Goal: Information Seeking & Learning: Learn about a topic

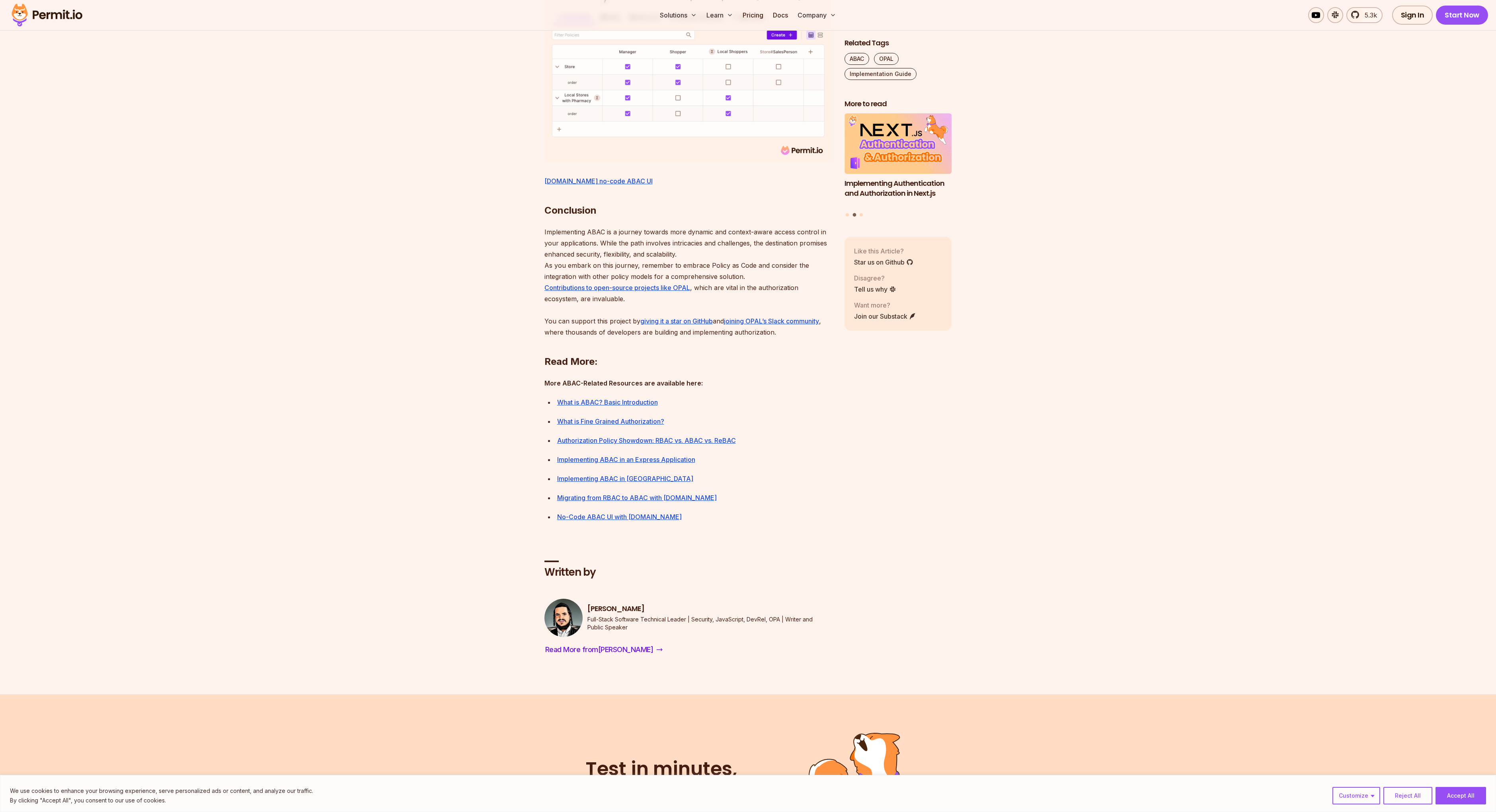
scroll to position [3486, 0]
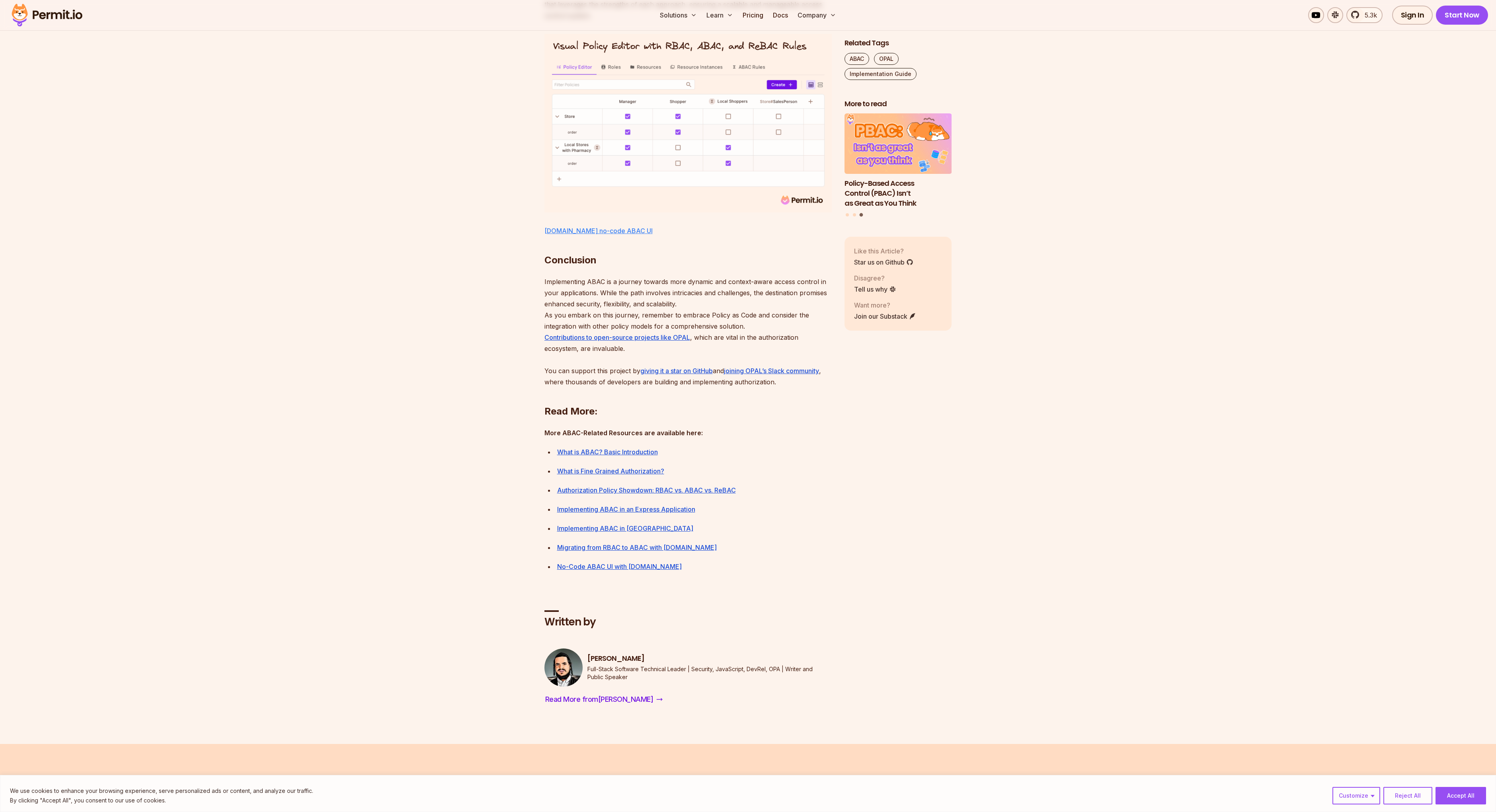
click at [570, 235] on link "Permit.io no-code ABAC UI" at bounding box center [599, 230] width 109 height 8
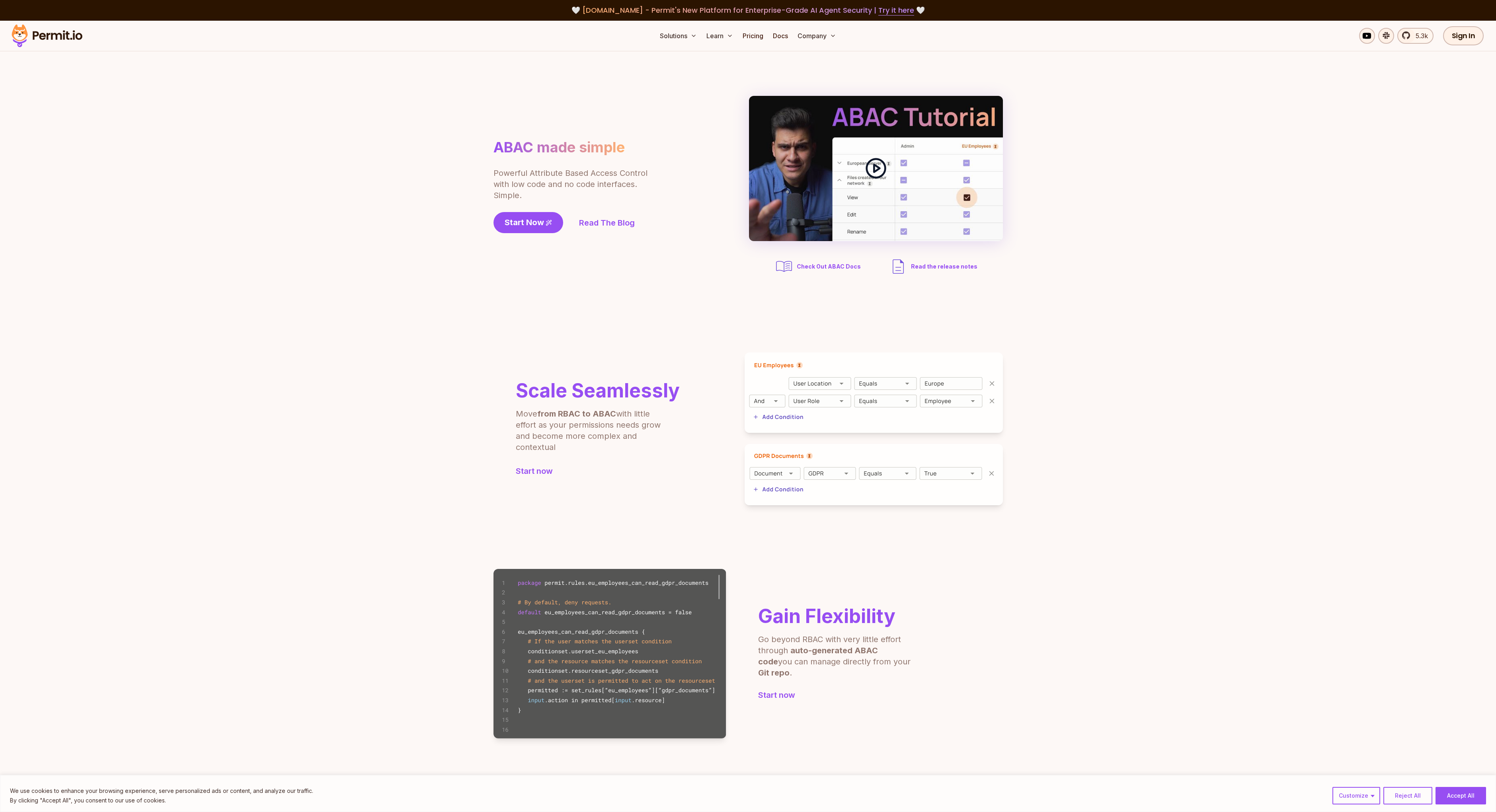
click at [831, 195] on div at bounding box center [876, 168] width 254 height 145
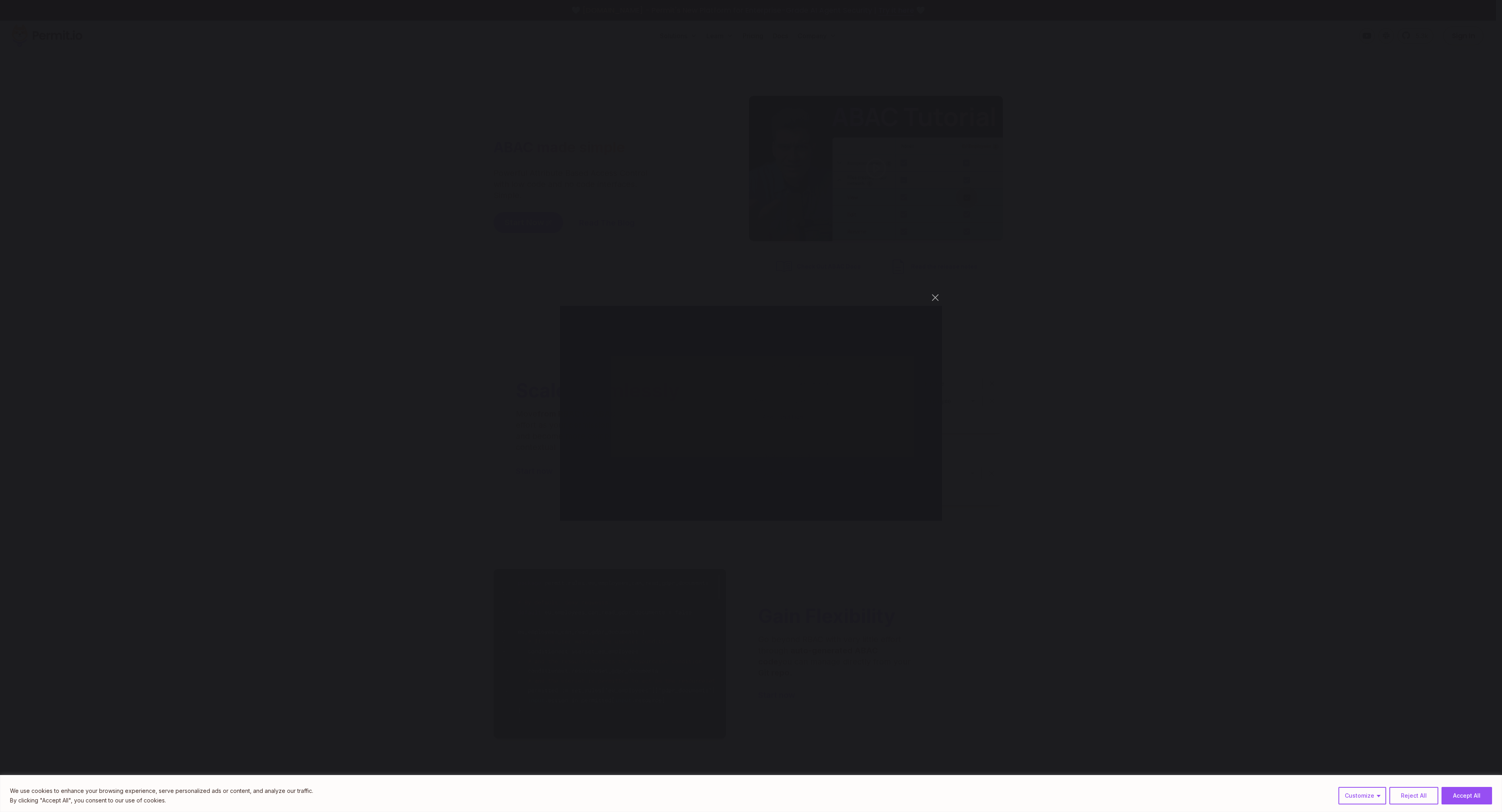
click at [202, 446] on div "You can close this modal content with the ESC key" at bounding box center [751, 406] width 1502 height 812
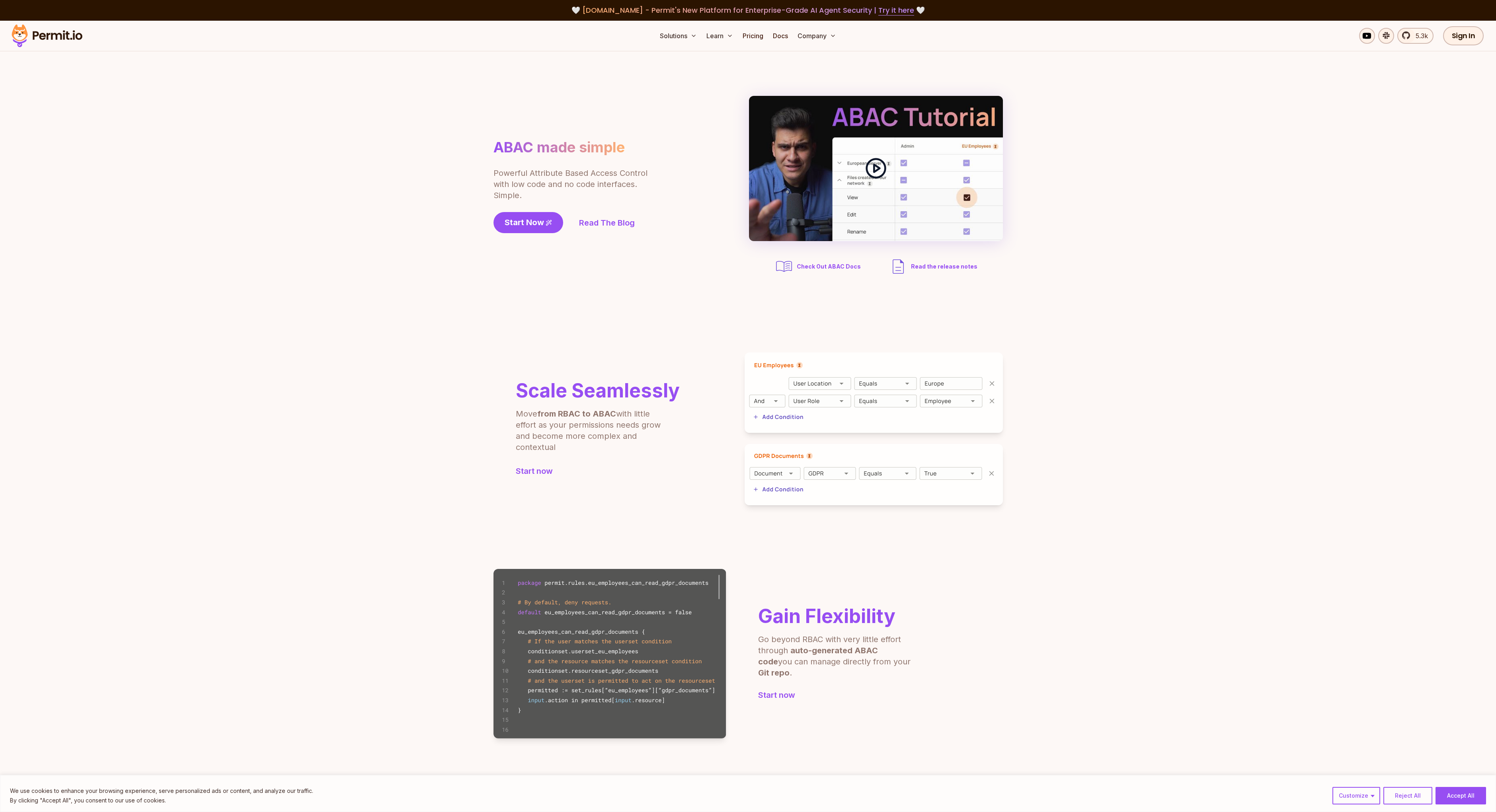
click at [773, 189] on div at bounding box center [876, 168] width 254 height 145
